Goal: Use online tool/utility: Utilize a website feature to perform a specific function

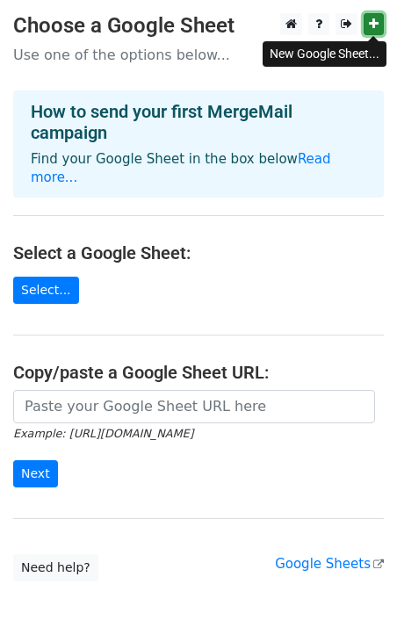
click at [369, 27] on icon at bounding box center [374, 24] width 10 height 12
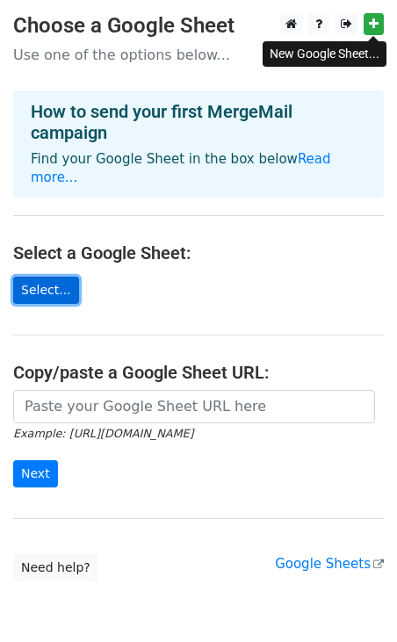
click at [47, 278] on link "Select..." at bounding box center [46, 290] width 66 height 27
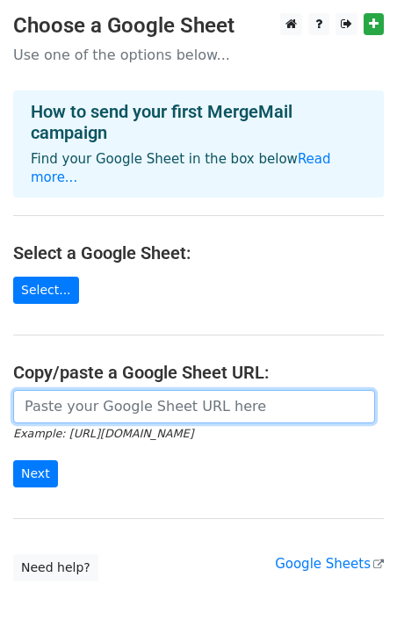
click at [96, 390] on input "url" at bounding box center [194, 406] width 362 height 33
paste input "[URL][DOMAIN_NAME]"
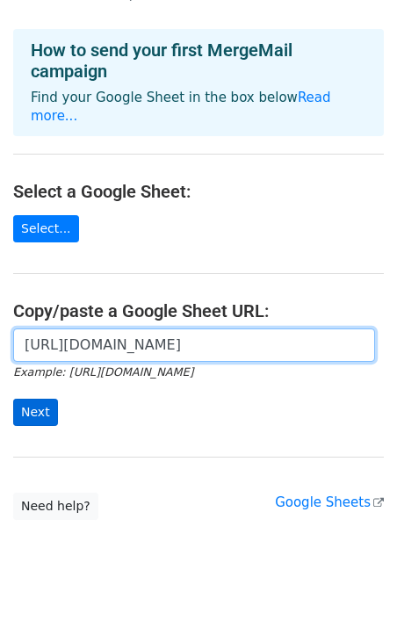
type input "[URL][DOMAIN_NAME]"
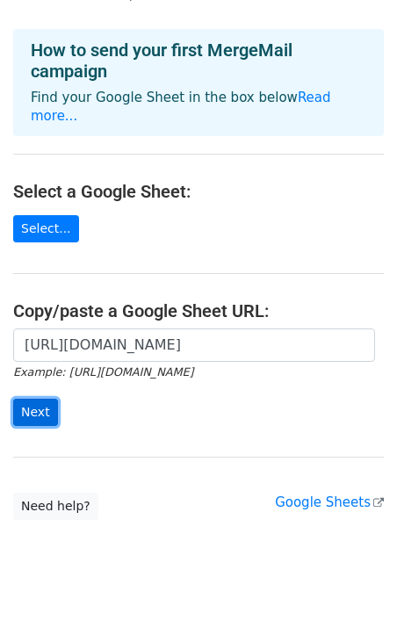
click at [38, 399] on input "Next" at bounding box center [35, 412] width 45 height 27
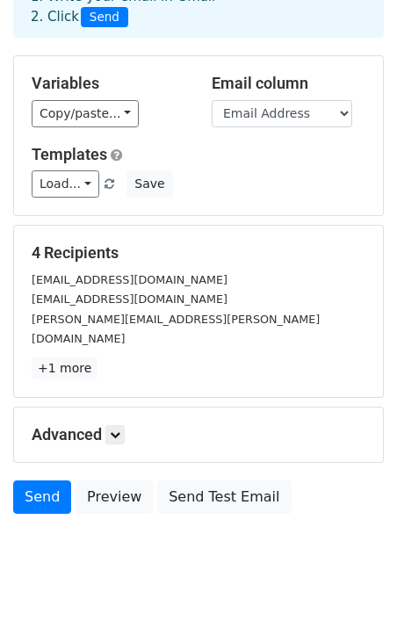
scroll to position [110, 0]
